Goal: Task Accomplishment & Management: Manage account settings

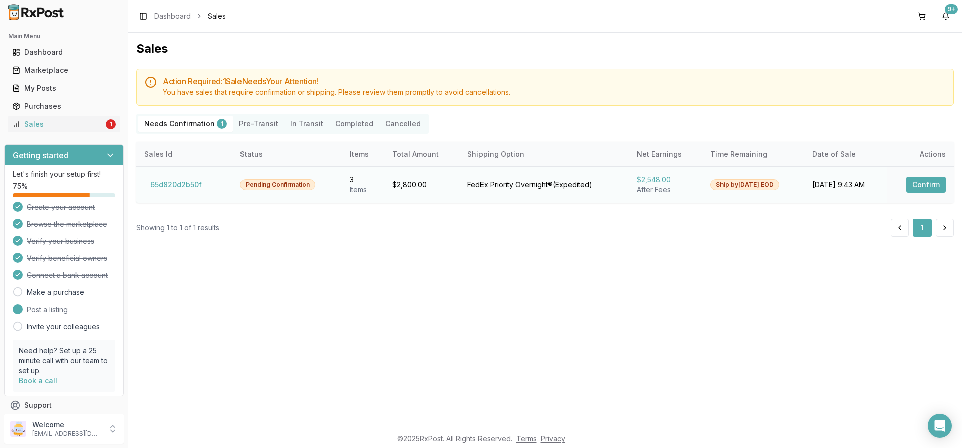
click at [924, 188] on button "Confirm" at bounding box center [927, 184] width 40 height 16
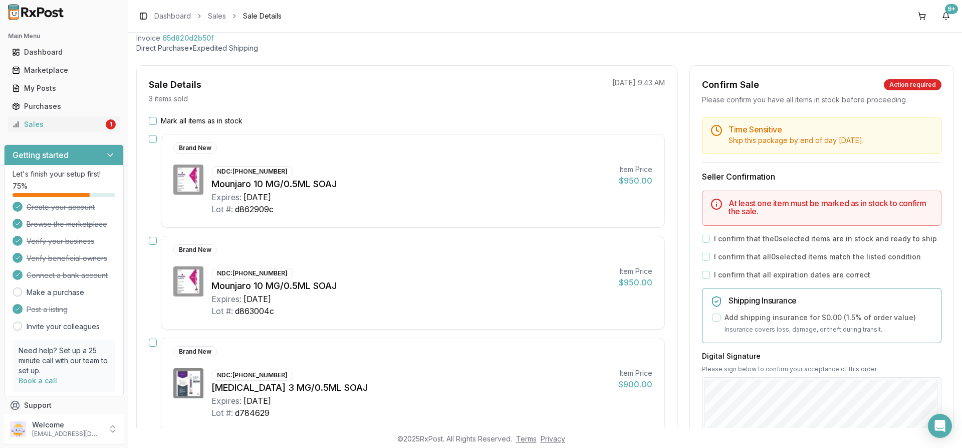
scroll to position [50, 0]
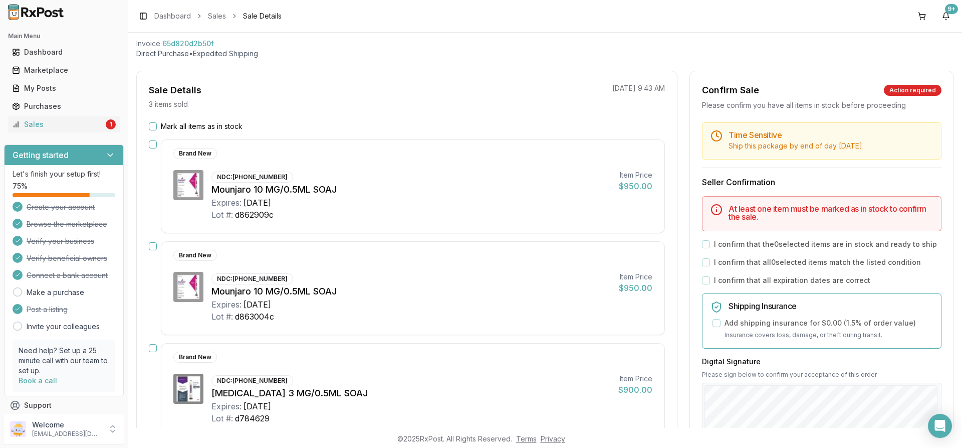
click at [151, 122] on button "Mark all items as in stock" at bounding box center [153, 126] width 8 height 8
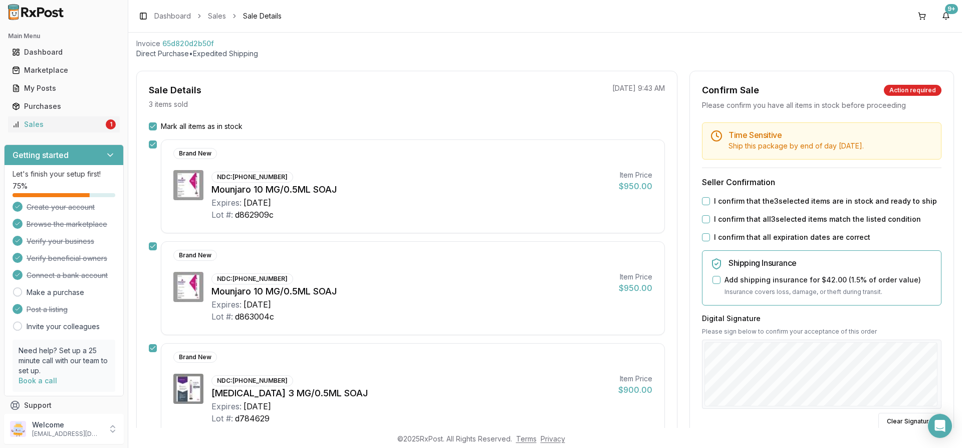
click at [702, 200] on button "I confirm that the 3 selected items are in stock and ready to ship" at bounding box center [706, 201] width 8 height 8
click at [702, 218] on button "I confirm that all 3 selected items match the listed condition" at bounding box center [706, 219] width 8 height 8
click at [704, 228] on div "Time Sensitive Ship this package by end of day [DATE] . Seller Confirmation I c…" at bounding box center [822, 334] width 264 height 424
click at [706, 240] on button "I confirm that all expiration dates are correct" at bounding box center [706, 237] width 8 height 8
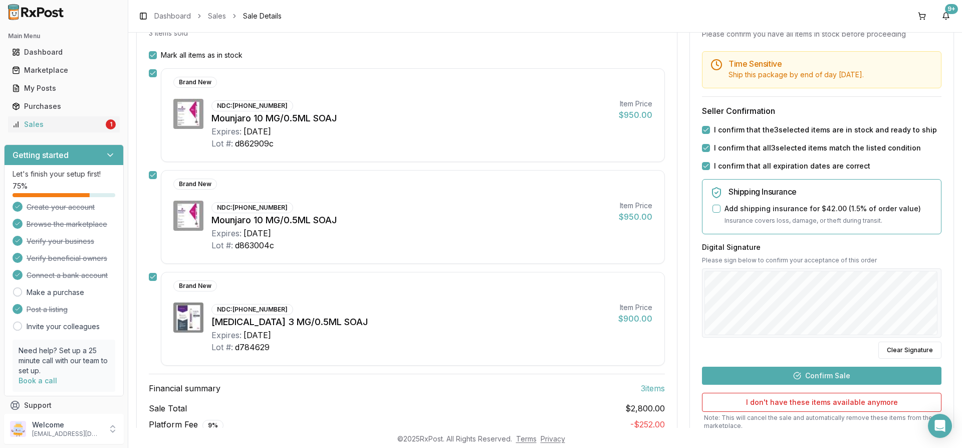
scroll to position [197, 0]
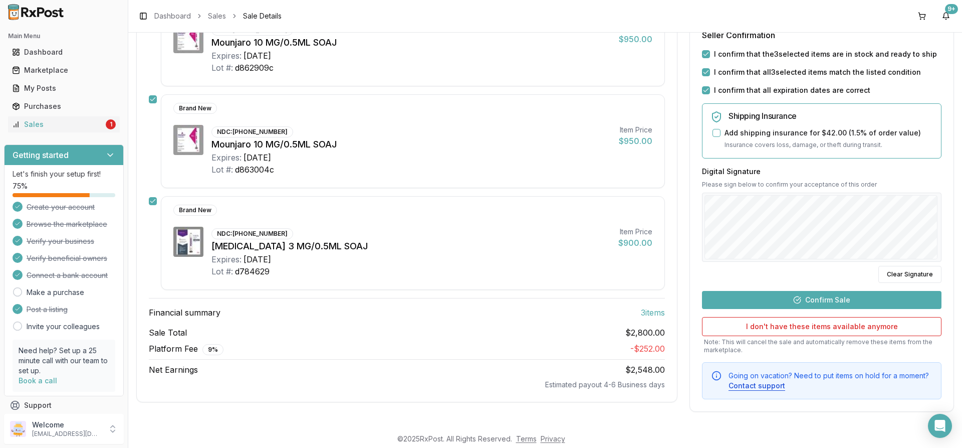
click at [765, 299] on button "Confirm Sale" at bounding box center [822, 300] width 240 height 18
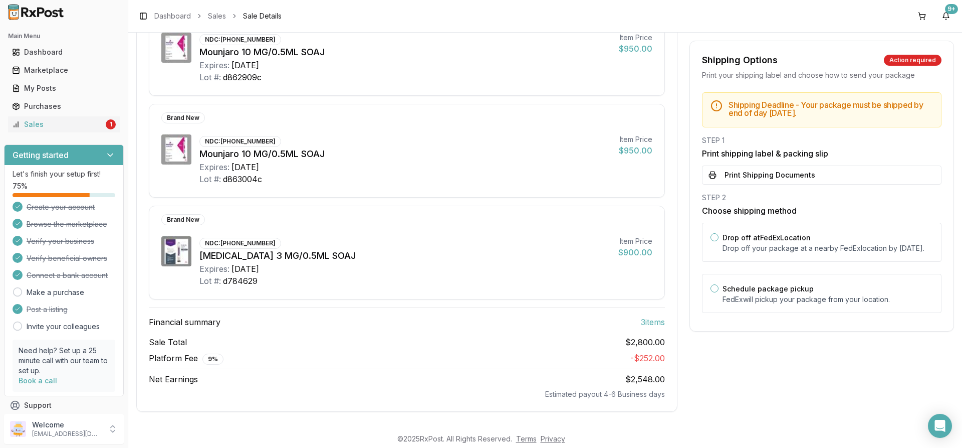
scroll to position [169, 0]
click at [746, 253] on p "Drop off your package at a nearby [GEOGRAPHIC_DATA] location by [DATE] ." at bounding box center [828, 248] width 211 height 10
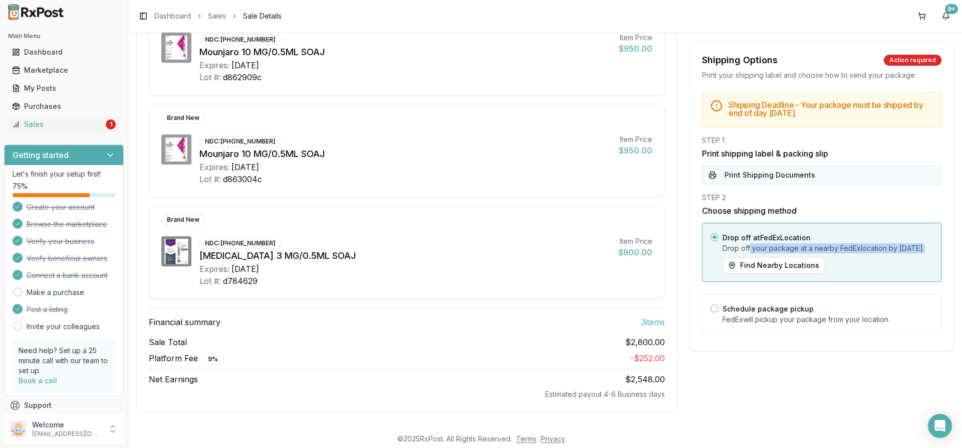
click at [742, 175] on button "Print Shipping Documents" at bounding box center [822, 174] width 240 height 19
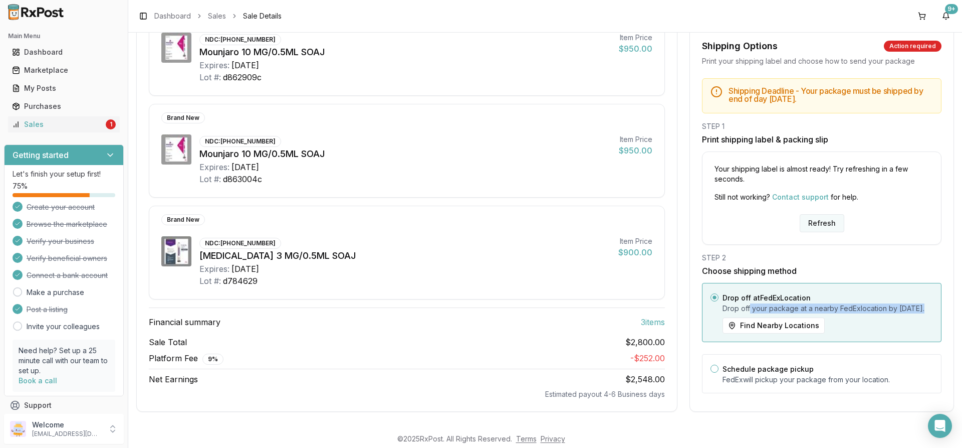
click at [813, 215] on button "Refresh" at bounding box center [822, 223] width 45 height 18
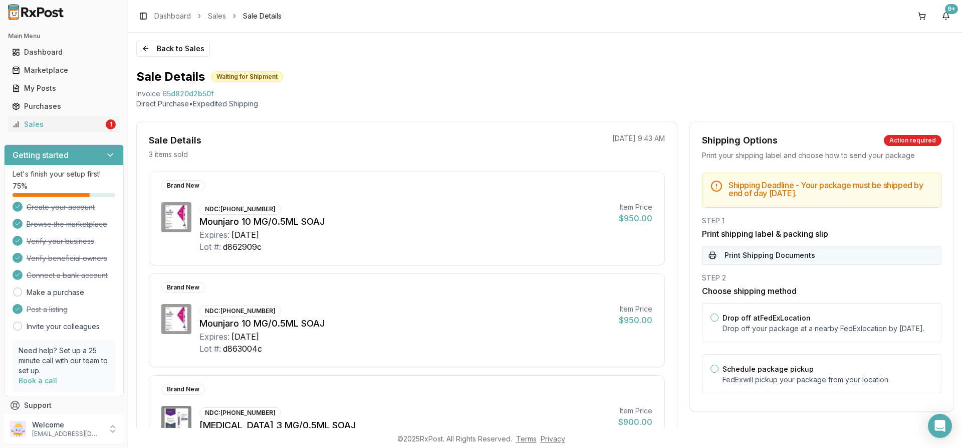
click at [732, 257] on button "Print Shipping Documents" at bounding box center [822, 255] width 240 height 19
